Goal: Complete application form: Complete application form

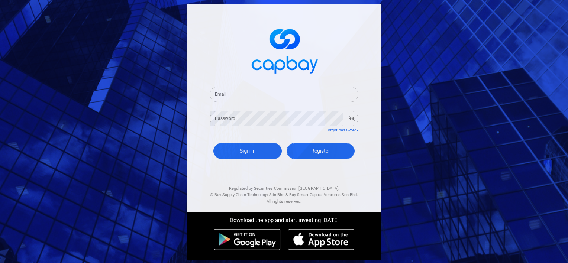
click at [319, 152] on span "Register" at bounding box center [320, 151] width 19 height 6
select select "MY"
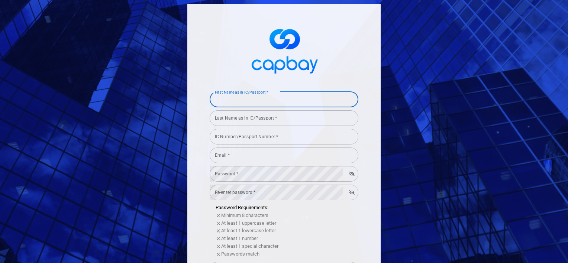
click at [256, 104] on input "First Name as in IC/Passport *" at bounding box center [284, 100] width 149 height 16
type input "Ong"
click at [242, 122] on input "Last Name as in IC/Passport *" at bounding box center [284, 118] width 149 height 16
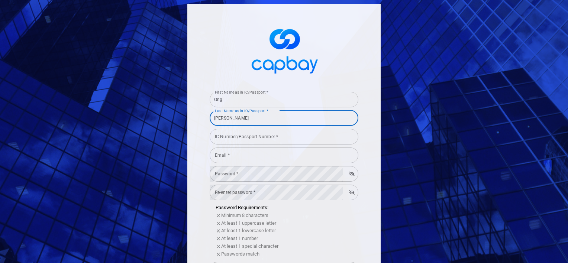
type input "[PERSON_NAME]"
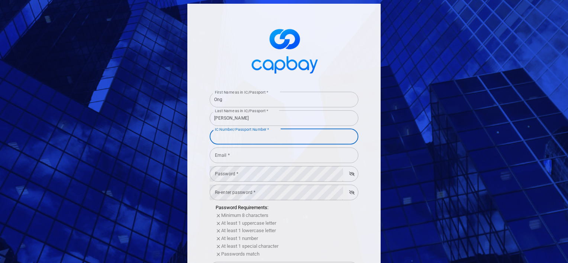
click at [237, 137] on input "IC Number/Passport Number *" at bounding box center [284, 137] width 149 height 16
type input "730626085291"
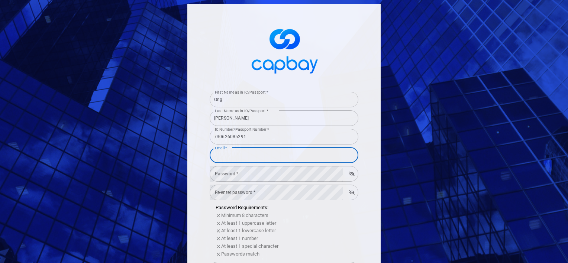
click at [228, 159] on input "Email *" at bounding box center [284, 156] width 149 height 16
type input "[EMAIL_ADDRESS][DOMAIN_NAME]"
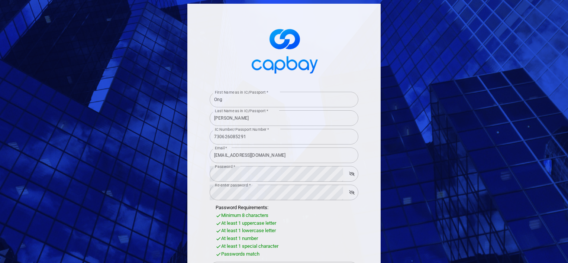
click at [326, 223] on div "At least 1 uppercase letter" at bounding box center [287, 224] width 143 height 8
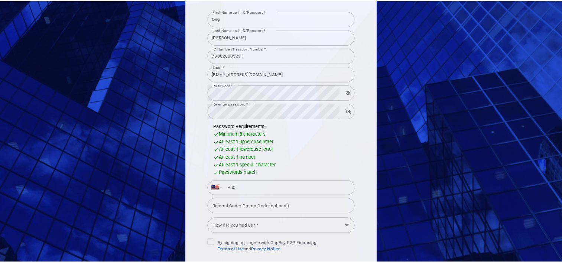
scroll to position [119, 0]
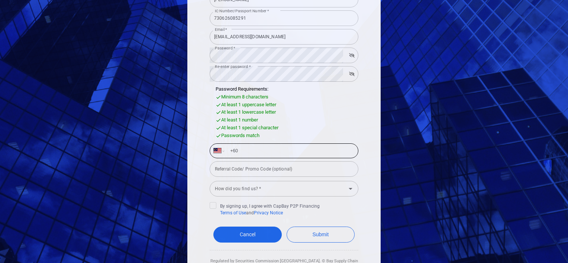
click at [272, 154] on input "+60" at bounding box center [290, 151] width 129 height 12
type input "[PHONE_NUMBER]"
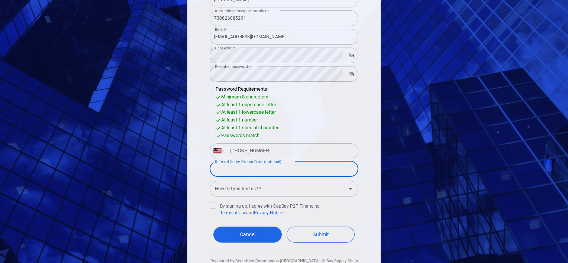
click at [256, 171] on input "Referral Code/ Promo Code (optional)" at bounding box center [284, 169] width 149 height 16
paste input "MERDEKA68"
type input "MERDEKA68"
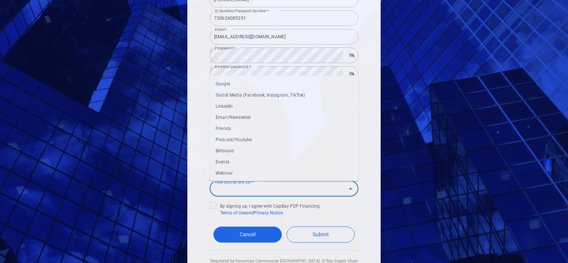
click at [247, 188] on input "How did you find us? *" at bounding box center [278, 189] width 132 height 14
click at [235, 114] on li "Email/Newsletter" at bounding box center [284, 117] width 149 height 11
type input "Email/Newsletter"
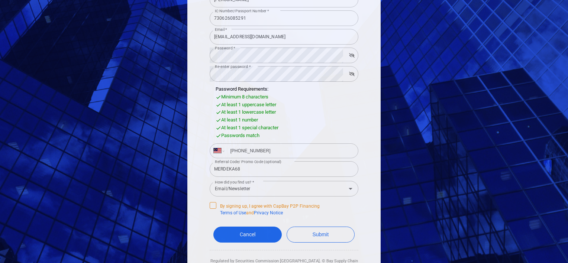
click at [211, 205] on icon at bounding box center [213, 204] width 4 height 3
click at [0, 0] on input "By signing up, I agree with CapBay P2P Financing Terms of Use and Privacy Notice" at bounding box center [0, 0] width 0 height 0
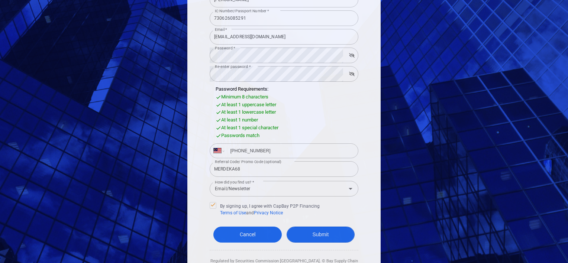
click at [310, 232] on button "Submit" at bounding box center [321, 235] width 68 height 16
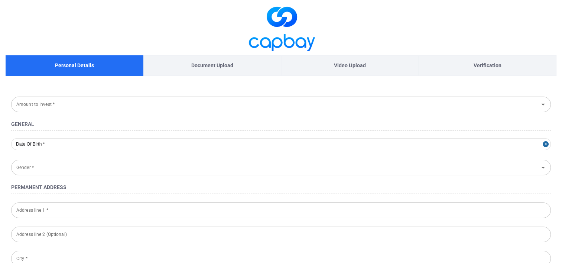
type input "[DATE]"
type input "[DEMOGRAPHIC_DATA]"
type input "730626-08-5291"
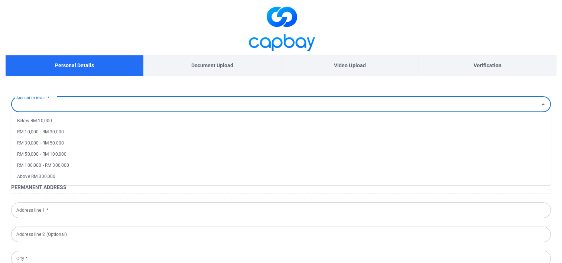
click at [140, 110] on input "Amount to Invest *" at bounding box center [274, 104] width 523 height 14
click at [73, 129] on li "RM 10,000 - RM 30,000" at bounding box center [281, 131] width 540 height 11
type input "RM 10,000 - RM 30,000"
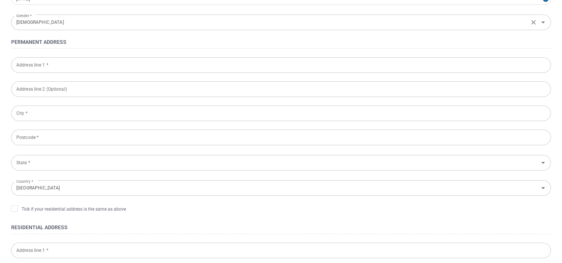
scroll to position [146, 0]
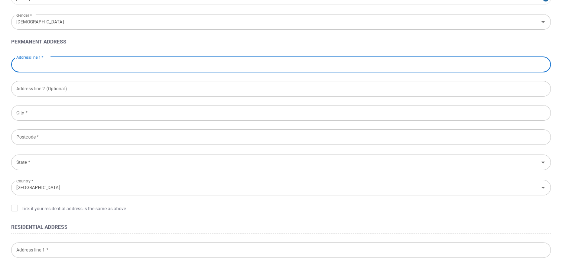
click at [85, 69] on input "Address line 1 *" at bounding box center [281, 65] width 540 height 16
type input "761 JALAN 17/36"
type input "[GEOGRAPHIC_DATA]"
type input "46400"
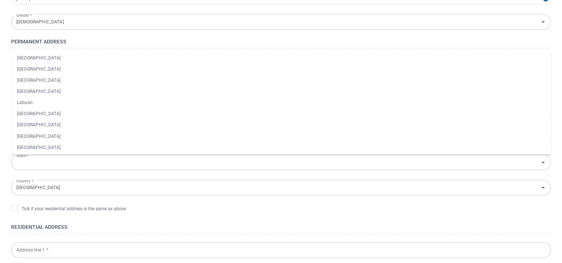
click at [122, 35] on form "Amount to Invest * RM 10,000 - RM 30,000 Amount to Invest * General [DATE] Gend…" at bounding box center [281, 232] width 551 height 567
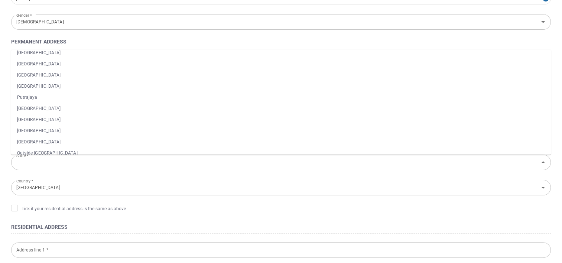
scroll to position [90, 0]
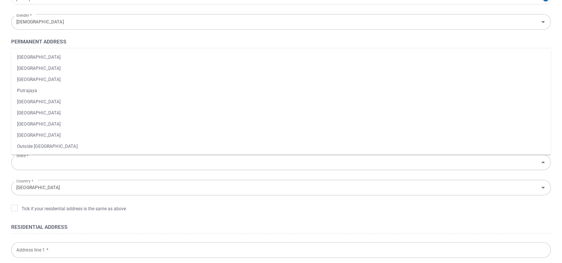
click at [27, 123] on li "[GEOGRAPHIC_DATA]" at bounding box center [281, 124] width 540 height 11
type input "[GEOGRAPHIC_DATA]"
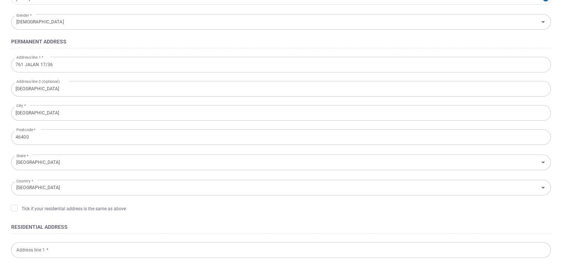
click at [71, 94] on input "[GEOGRAPHIC_DATA]" at bounding box center [281, 89] width 540 height 16
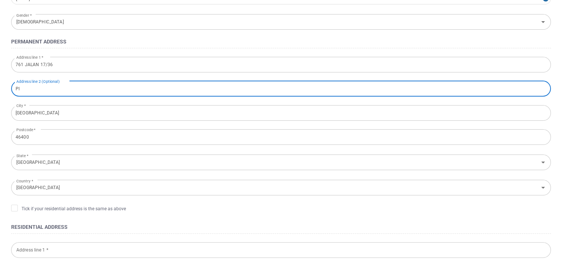
type input "P"
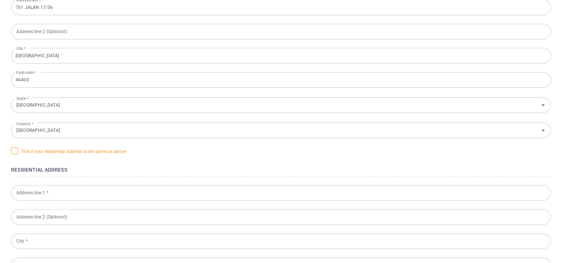
click at [13, 151] on icon at bounding box center [15, 151] width 6 height 6
click at [0, 0] on input "Tick if your residential address is the same as above" at bounding box center [0, 0] width 0 height 0
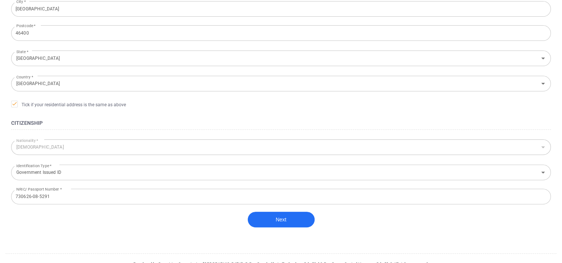
scroll to position [262, 0]
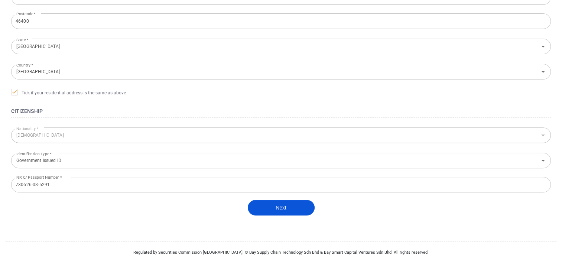
click at [280, 203] on button "Next" at bounding box center [281, 208] width 67 height 16
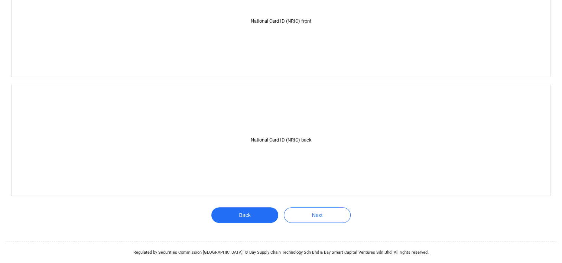
scroll to position [168, 0]
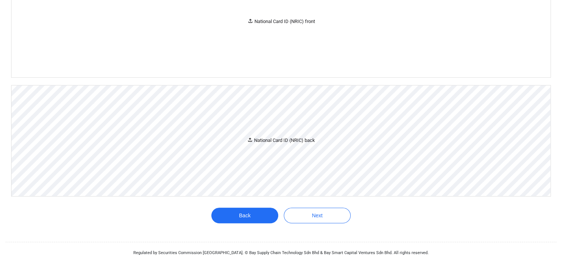
click at [263, 148] on div "National Card ID (NRIC) back" at bounding box center [281, 140] width 539 height 111
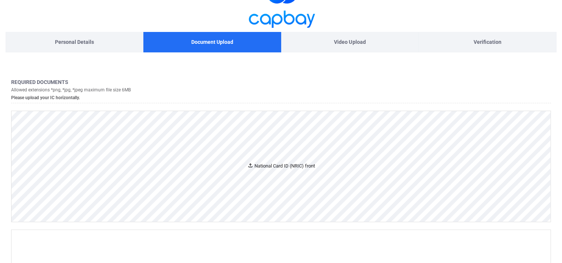
scroll to position [23, 0]
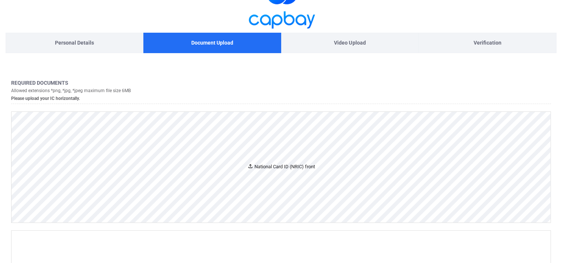
click at [278, 170] on div "National Card ID (NRIC) front" at bounding box center [282, 167] width 68 height 8
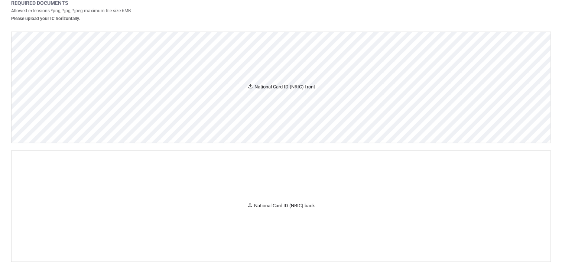
scroll to position [104, 0]
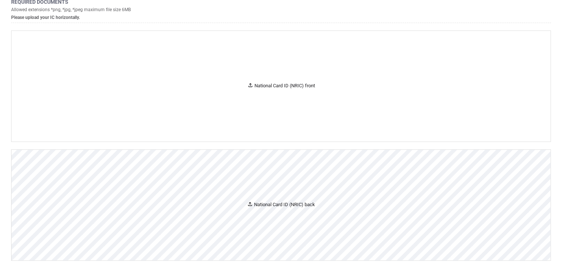
click at [269, 192] on div "National Card ID (NRIC) back" at bounding box center [281, 205] width 539 height 111
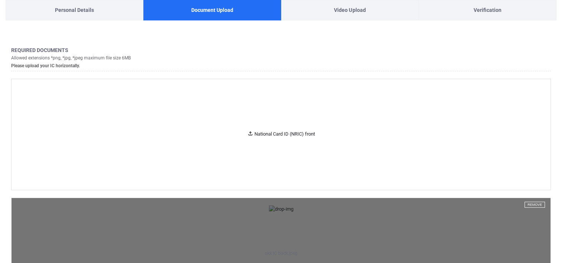
scroll to position [0, 0]
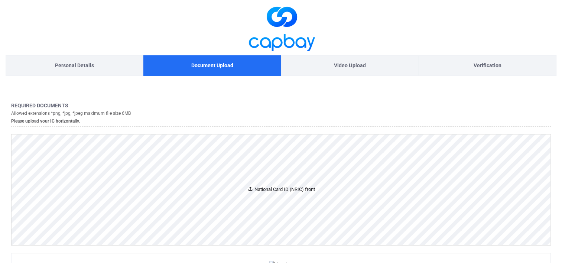
click at [258, 201] on div "National Card ID (NRIC) front" at bounding box center [281, 190] width 539 height 111
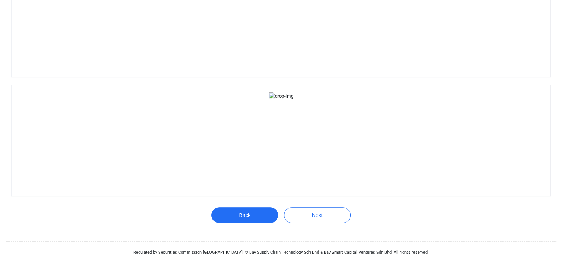
scroll to position [1030, 0]
click at [323, 212] on button "Next" at bounding box center [317, 215] width 67 height 16
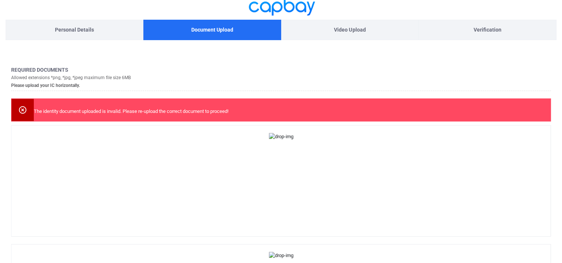
scroll to position [0, 0]
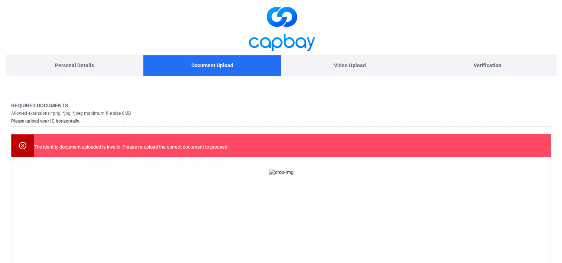
click at [22, 145] on icon at bounding box center [22, 145] width 7 height 7
click at [22, 142] on icon at bounding box center [22, 145] width 7 height 7
click at [20, 143] on icon at bounding box center [22, 145] width 7 height 7
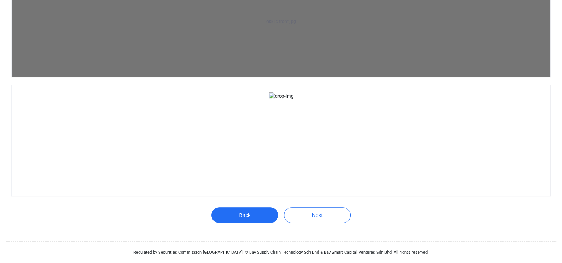
scroll to position [1056, 0]
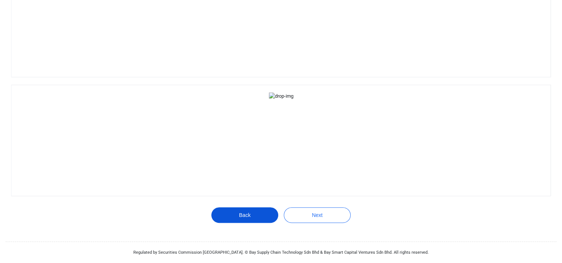
click at [241, 215] on button "Back" at bounding box center [245, 215] width 67 height 16
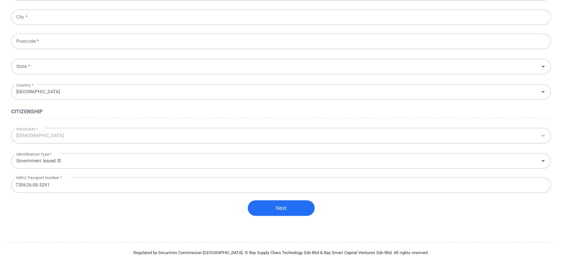
type input "RM 10,000 - RM 30,000"
type input "761 JALAN 17/36"
type input "[GEOGRAPHIC_DATA]"
type input "46400"
type input "[GEOGRAPHIC_DATA]"
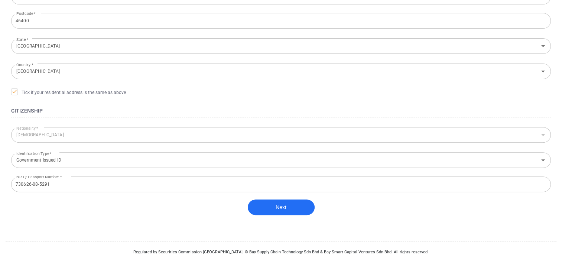
scroll to position [262, 0]
click at [275, 203] on button "Next" at bounding box center [281, 208] width 67 height 16
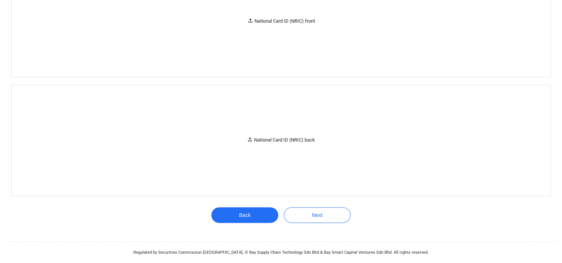
scroll to position [195, 0]
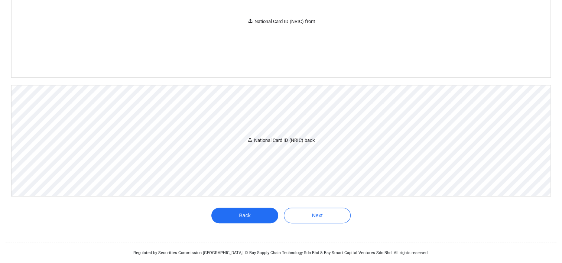
click at [271, 149] on div "National Card ID (NRIC) back" at bounding box center [281, 140] width 539 height 111
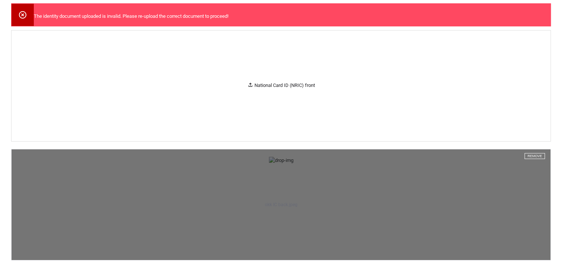
scroll to position [110, 0]
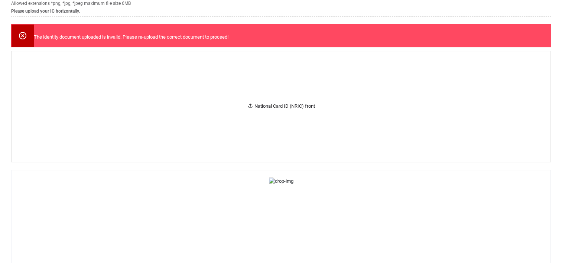
click at [23, 34] on icon at bounding box center [22, 35] width 7 height 7
click at [19, 32] on icon at bounding box center [22, 35] width 9 height 9
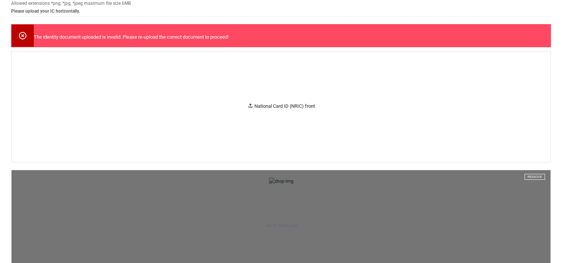
click at [534, 175] on button "Remove" at bounding box center [535, 177] width 20 height 6
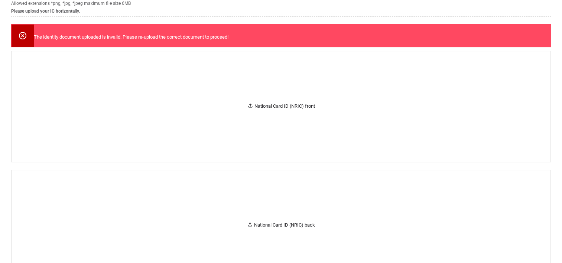
click at [22, 33] on icon at bounding box center [22, 35] width 9 height 9
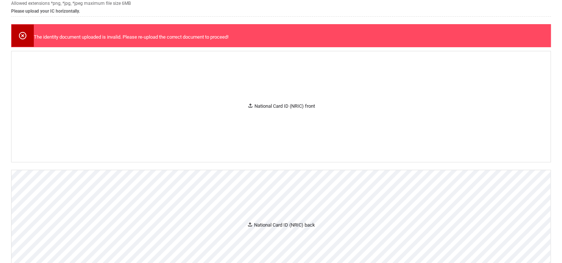
scroll to position [195, 0]
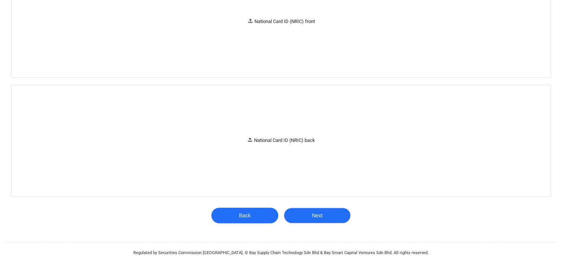
click at [313, 211] on button "Next" at bounding box center [317, 216] width 67 height 16
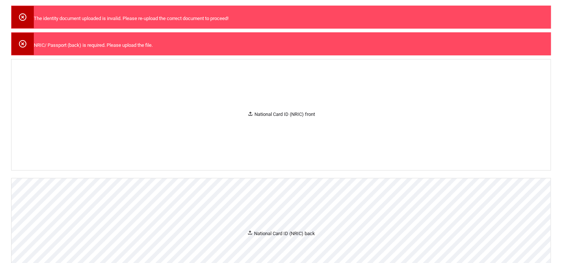
scroll to position [55, 0]
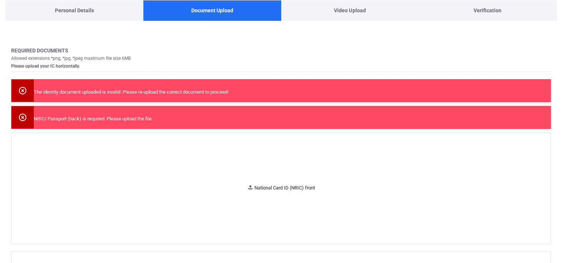
click at [19, 114] on icon at bounding box center [22, 117] width 9 height 9
click at [22, 85] on div at bounding box center [23, 91] width 22 height 22
click at [19, 89] on icon at bounding box center [22, 90] width 7 height 7
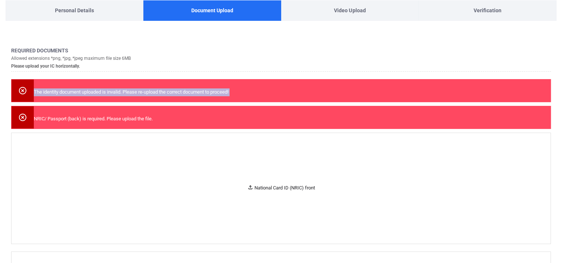
click at [19, 89] on icon at bounding box center [22, 90] width 9 height 9
drag, startPoint x: 19, startPoint y: 89, endPoint x: 91, endPoint y: 92, distance: 71.4
click at [91, 92] on p "The identity document uploaded is invalid. Please re-upload the correct documen…" at bounding box center [131, 92] width 195 height 8
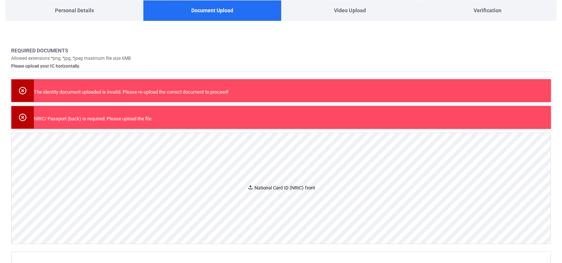
click at [280, 192] on div "National Card ID (NRIC) front" at bounding box center [281, 188] width 539 height 111
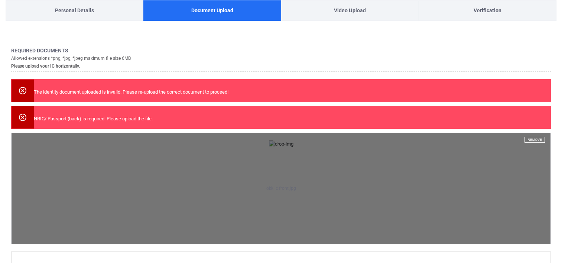
scroll to position [106, 0]
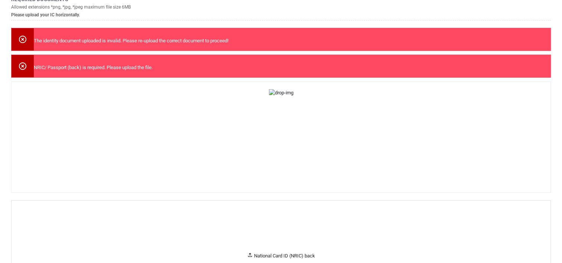
click at [22, 37] on icon at bounding box center [22, 39] width 9 height 9
click at [21, 64] on icon at bounding box center [22, 66] width 9 height 9
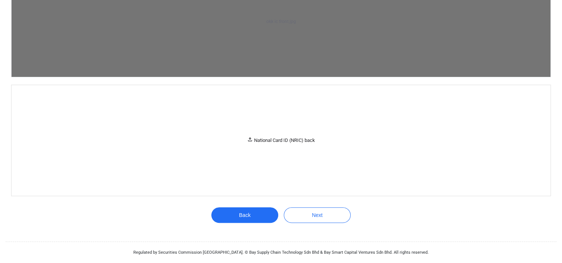
scroll to position [778, 0]
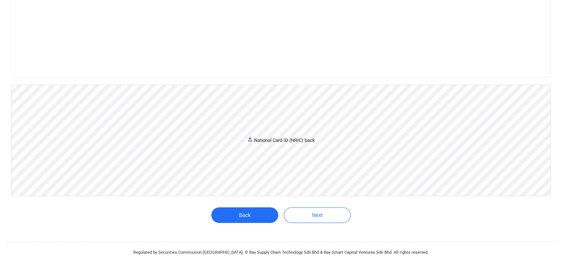
click at [272, 143] on div "National Card ID (NRIC) back" at bounding box center [281, 140] width 68 height 8
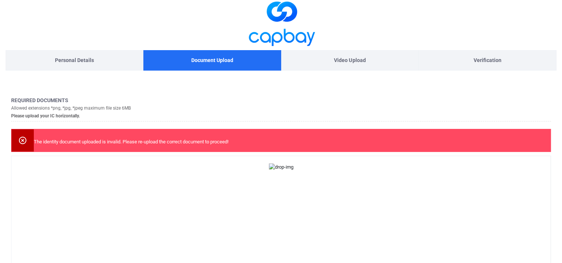
scroll to position [4, 0]
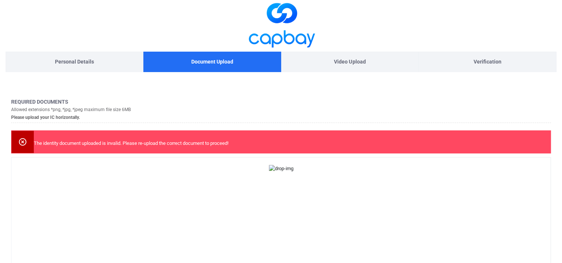
click at [21, 141] on icon at bounding box center [22, 142] width 9 height 9
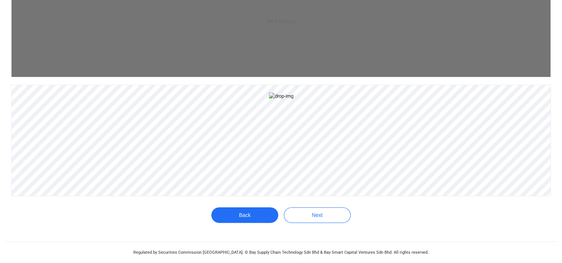
scroll to position [1056, 0]
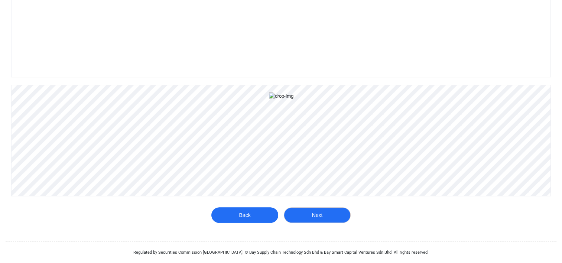
click at [321, 213] on button "Next" at bounding box center [317, 215] width 67 height 16
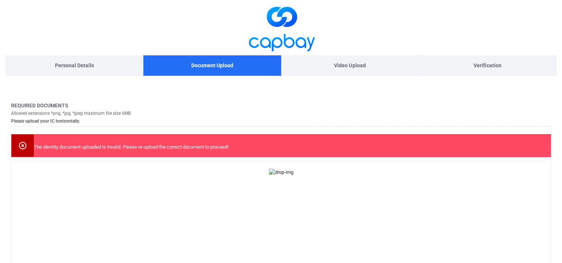
scroll to position [83, 0]
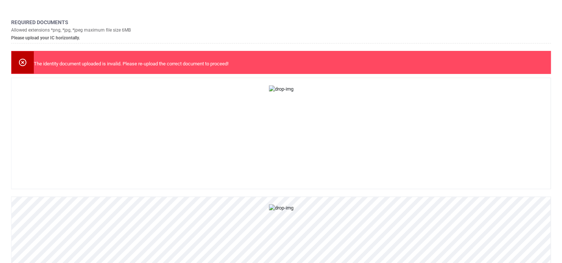
click at [21, 59] on icon at bounding box center [22, 62] width 9 height 9
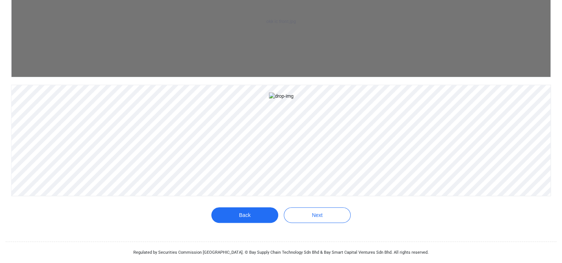
scroll to position [804, 0]
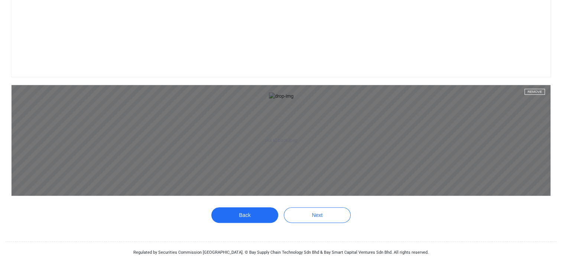
click at [529, 89] on button "Remove" at bounding box center [535, 92] width 20 height 6
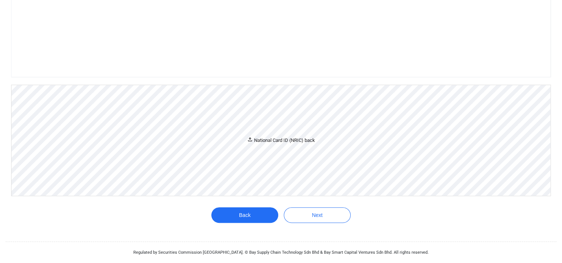
scroll to position [778, 0]
click at [266, 150] on div "National Card ID (NRIC) back" at bounding box center [281, 140] width 539 height 111
click at [269, 145] on div "National Card ID (NRIC) back" at bounding box center [281, 140] width 539 height 111
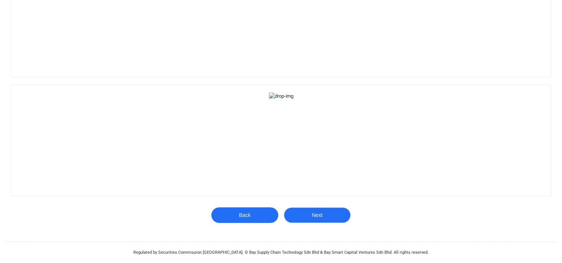
click at [315, 214] on button "Next" at bounding box center [317, 215] width 67 height 16
click at [313, 217] on button "Next" at bounding box center [317, 215] width 67 height 16
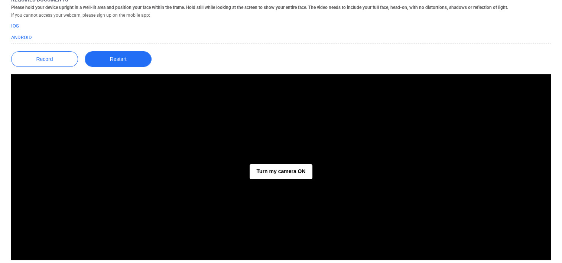
scroll to position [100, 0]
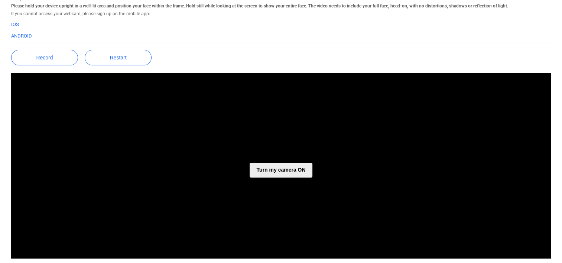
click at [291, 171] on button "Turn my camera ON" at bounding box center [281, 170] width 62 height 15
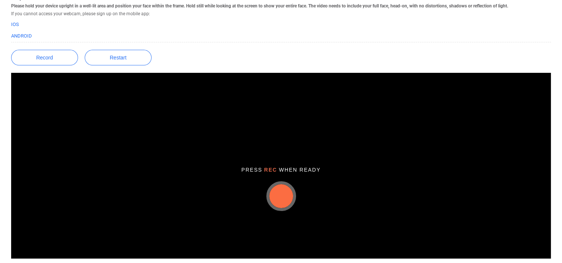
click at [285, 193] on button "button" at bounding box center [281, 196] width 24 height 24
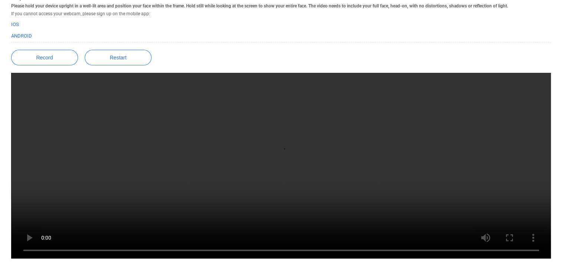
scroll to position [162, 0]
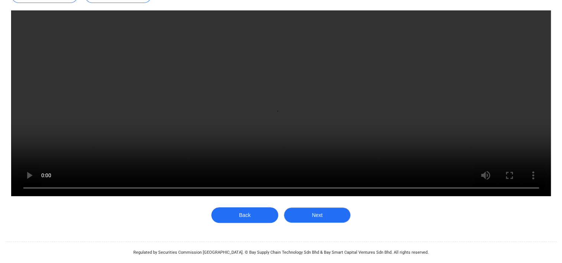
click at [322, 212] on button "Next" at bounding box center [317, 215] width 67 height 16
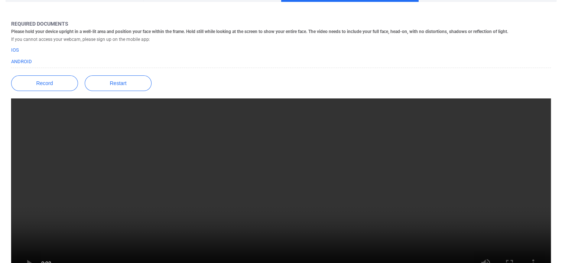
scroll to position [71, 0]
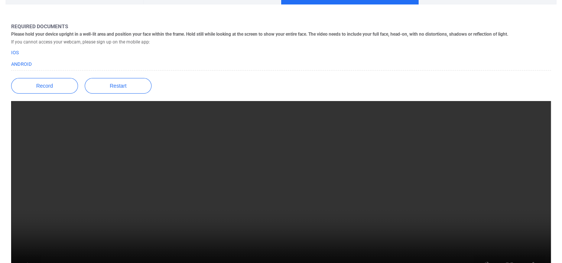
click at [264, 149] on video at bounding box center [281, 194] width 540 height 186
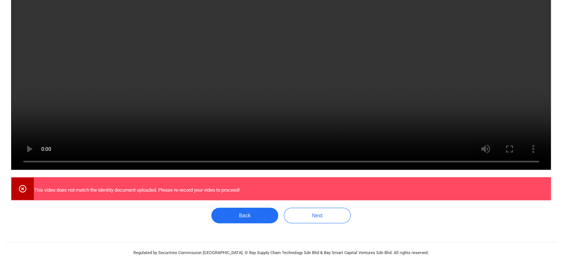
click at [19, 186] on icon at bounding box center [22, 188] width 9 height 9
click at [23, 184] on icon at bounding box center [22, 188] width 9 height 9
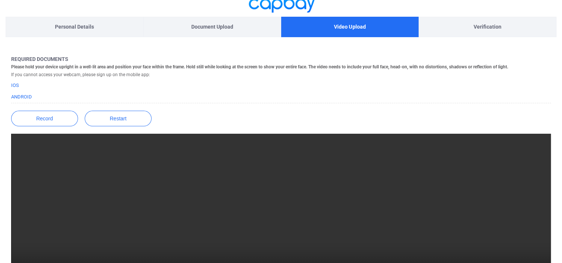
scroll to position [38, 0]
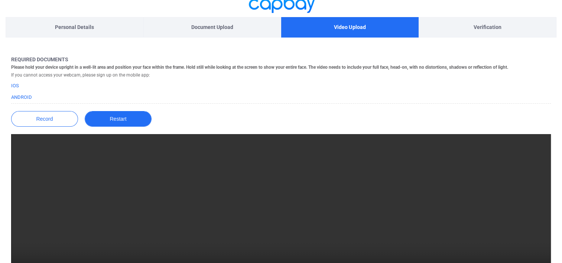
click at [120, 122] on button "Restart" at bounding box center [118, 119] width 67 height 16
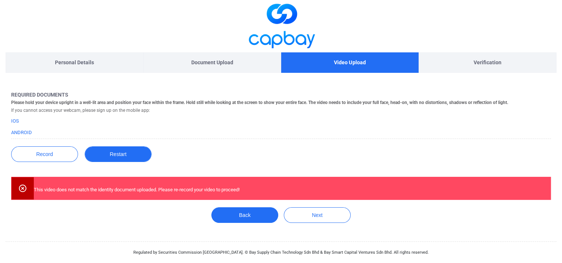
scroll to position [3, 0]
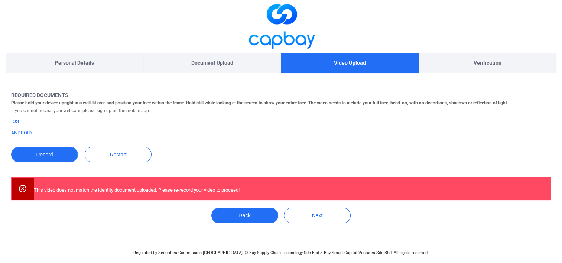
click at [43, 153] on button "Record" at bounding box center [44, 155] width 67 height 16
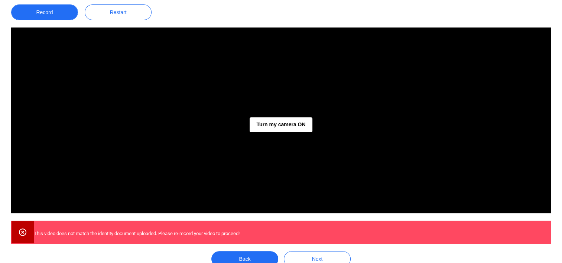
scroll to position [149, 0]
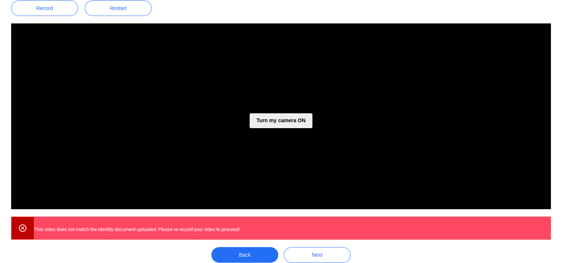
click at [273, 119] on button "Turn my camera ON" at bounding box center [281, 120] width 62 height 15
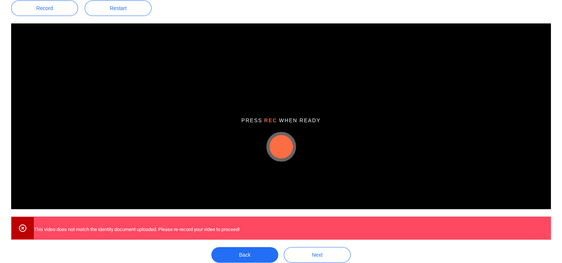
click at [281, 150] on button "button" at bounding box center [281, 147] width 24 height 24
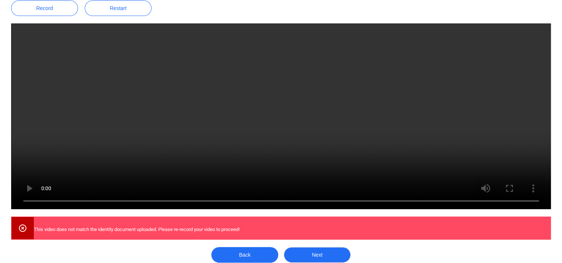
click at [320, 256] on button "Next" at bounding box center [317, 255] width 67 height 16
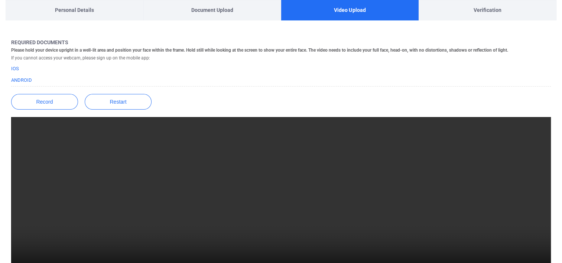
scroll to position [39, 0]
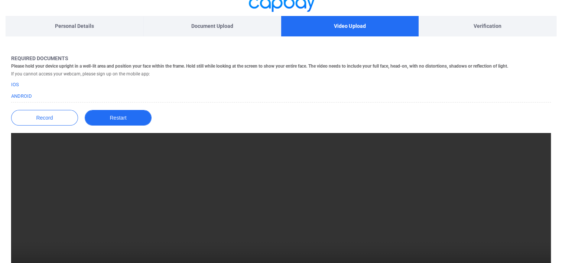
click at [123, 117] on button "Restart" at bounding box center [118, 118] width 67 height 16
